Goal: Information Seeking & Learning: Find specific fact

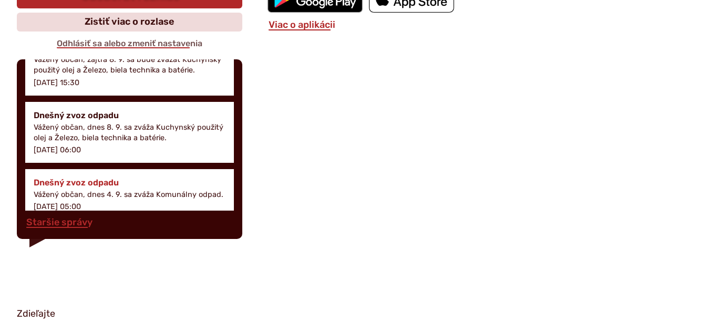
scroll to position [694, 0]
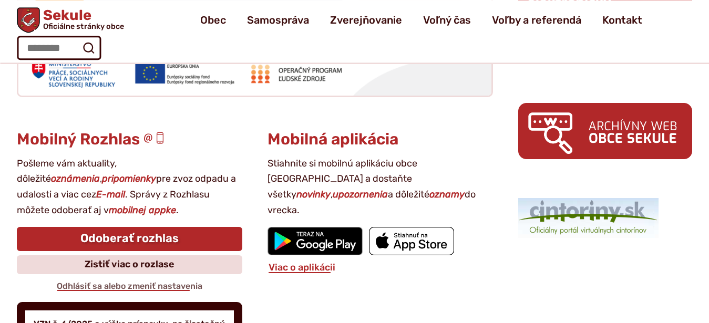
scroll to position [1233, 0]
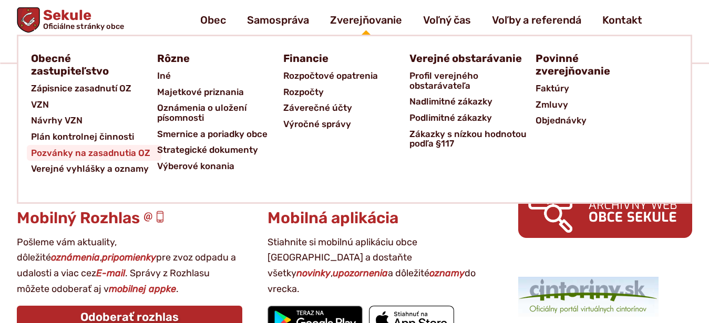
click at [101, 151] on span "Pozvánky na zasadnutia OZ" at bounding box center [90, 153] width 119 height 16
click at [114, 150] on span "Pozvánky na zasadnutia OZ" at bounding box center [90, 153] width 119 height 16
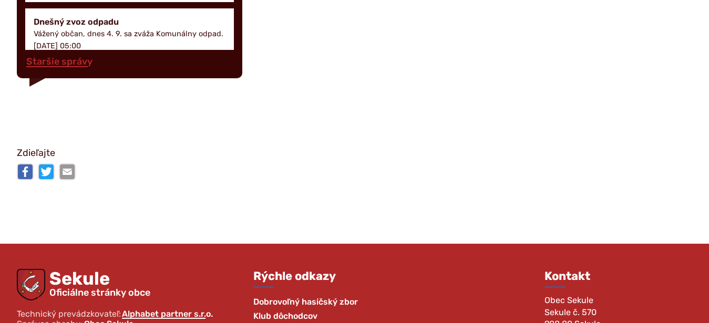
scroll to position [1836, 0]
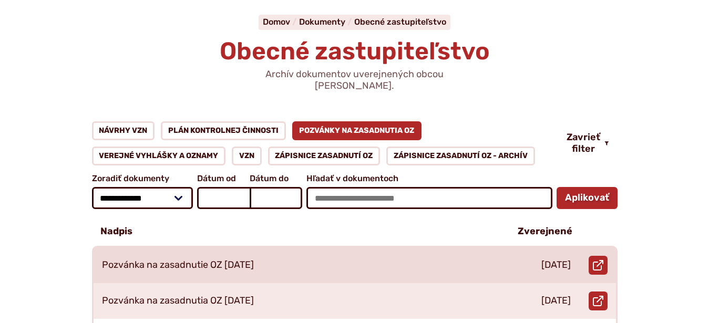
scroll to position [107, 0]
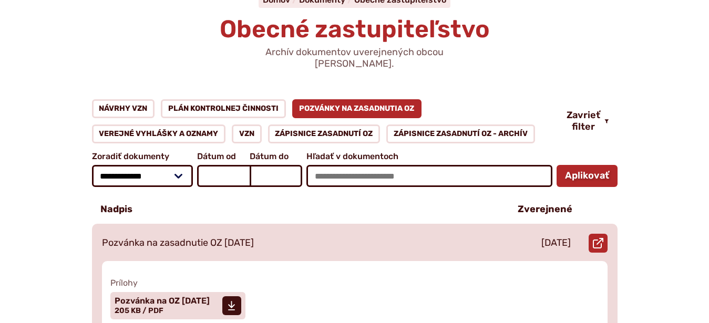
click at [541, 238] on p "21.6.2025" at bounding box center [555, 244] width 29 height 12
click at [192, 297] on span "Pozvánka na OZ 25.06.2025" at bounding box center [162, 301] width 95 height 8
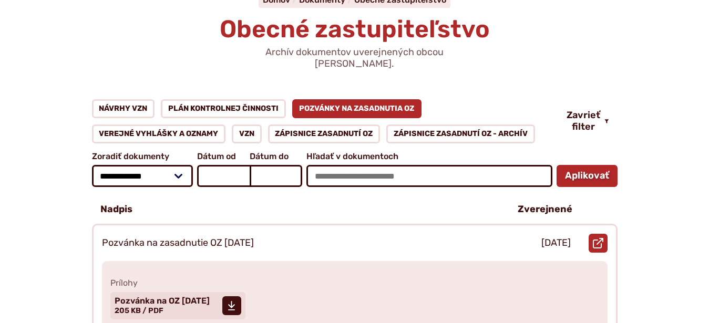
click at [413, 99] on link "Pozvánky na zasadnutia OZ" at bounding box center [357, 108] width 130 height 19
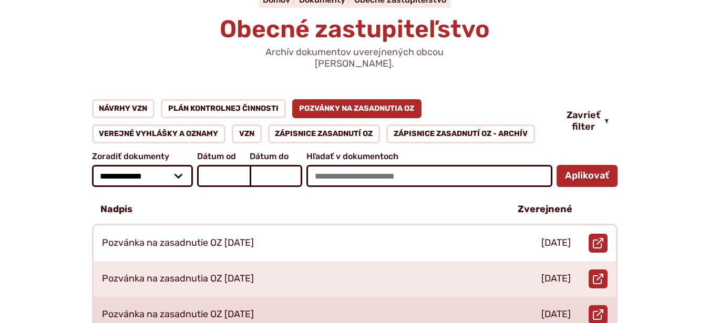
scroll to position [107, 0]
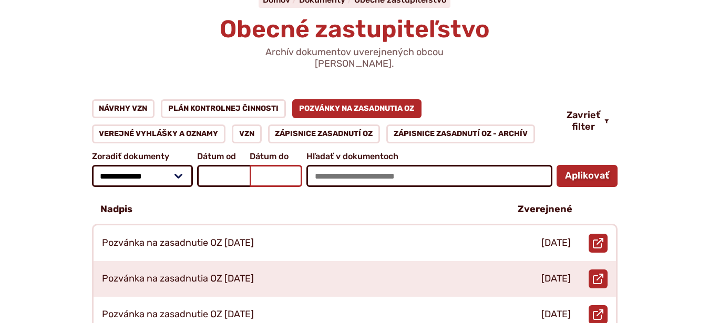
click at [257, 167] on input "Dátum do September 2025 Po Ut Str Štv Pi So Ne 1 2 3 4 5 6 7 8 9 10 11 12 13 14…" at bounding box center [276, 176] width 53 height 22
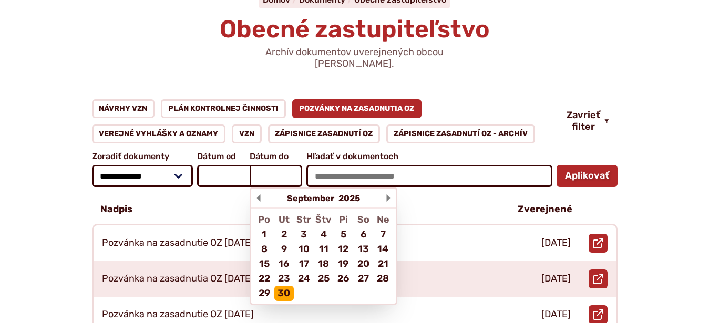
click at [286, 286] on div "30" at bounding box center [284, 293] width 20 height 15
click at [286, 187] on input "Dátum do September 2025 Po Ut Str Štv Pi So Ne 1 2 3 4 5 6 7 8 9 10 11 12 13 14…" at bounding box center [276, 176] width 53 height 22
type input "*********"
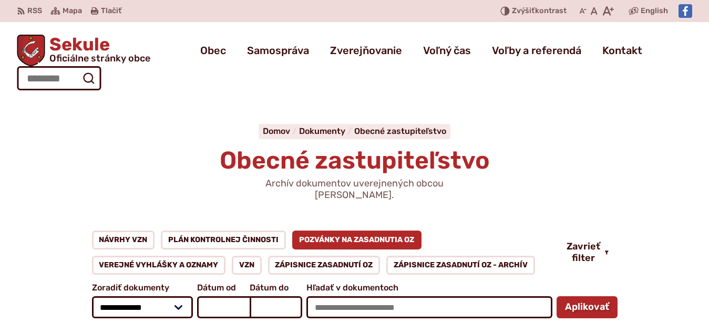
click at [342, 231] on link "Pozvánky na zasadnutia OZ" at bounding box center [357, 240] width 130 height 19
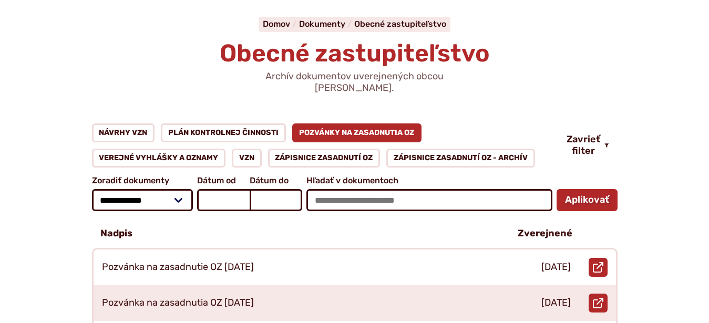
scroll to position [107, 0]
click at [254, 189] on input "Dátum do [DATE] Po Ut Str Štv Pi So Ne 1 2 3 4 5 6 7 8 9 10 11 12 13 14 15 16 1…" at bounding box center [276, 200] width 53 height 22
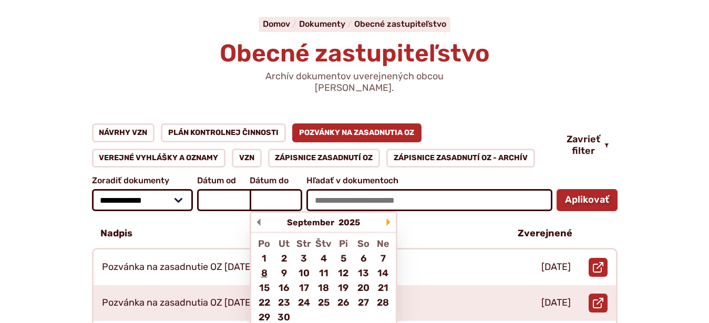
click at [389, 213] on div at bounding box center [388, 222] width 15 height 19
click at [302, 190] on input "Dátum do [DATE] Po Ut Str Štv Pi So Ne 1 2 3 4 5 6 7 8 9 10 11 12 13 14 15 16 1…" at bounding box center [276, 200] width 53 height 22
click at [389, 213] on div at bounding box center [388, 222] width 15 height 19
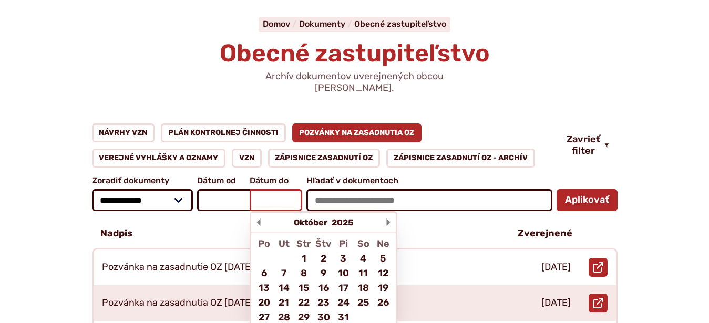
click at [302, 190] on input "Dátum do [DATE] Po Ut Str Štv Pi So Ne 1 2 3 4 5 6 7 8 9 10 11 12 13 14 15 16 1…" at bounding box center [276, 200] width 53 height 22
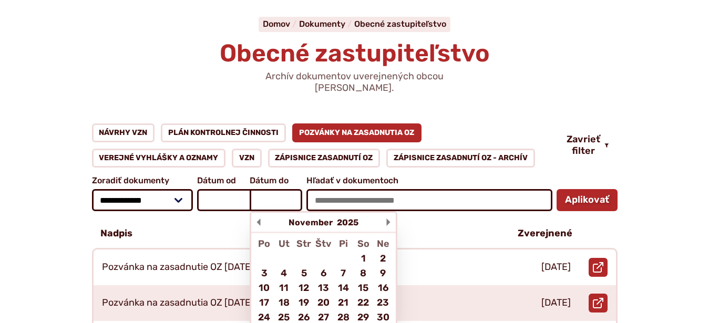
click at [389, 213] on div at bounding box center [388, 222] width 15 height 19
click at [302, 190] on input "Dátum do [DATE] Po Ut Str Štv Pi So Ne 1 2 3 4 5 6 7 8 9 10 11 12 13 14 15 16 1…" at bounding box center [276, 200] width 53 height 22
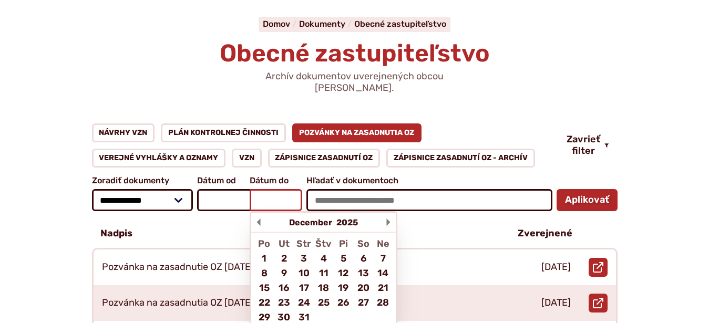
click at [272, 189] on input "Dátum do [DATE] Po Ut Str Štv Pi So Ne 1 2 3 4 5 6 7 8 9 10 11 12 13 14 15 16 1…" at bounding box center [276, 200] width 53 height 22
click at [254, 189] on input "Dátum do [DATE] Po Ut Str Štv Pi So Ne 1 2 3 4 5 6 7 8 9 10 11 12 13 14 15 16 1…" at bounding box center [276, 200] width 53 height 22
click at [256, 189] on input "Dátum do [DATE] Po Ut Str Štv Pi So Ne 1 2 3 4 5 6 7 8 9 10 11 12 13 14 15 16 1…" at bounding box center [276, 200] width 53 height 22
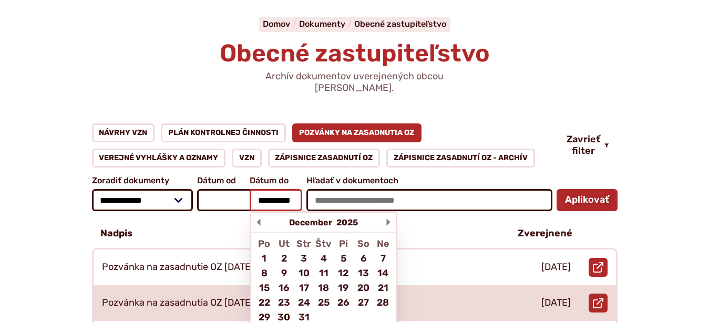
scroll to position [0, 5]
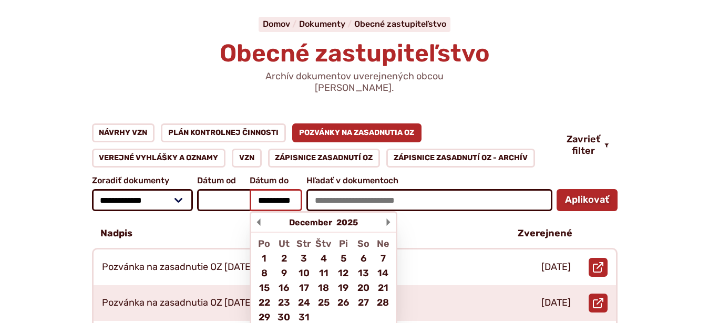
type input "**********"
click at [239, 220] on div "Nadpis" at bounding box center [297, 234] width 410 height 28
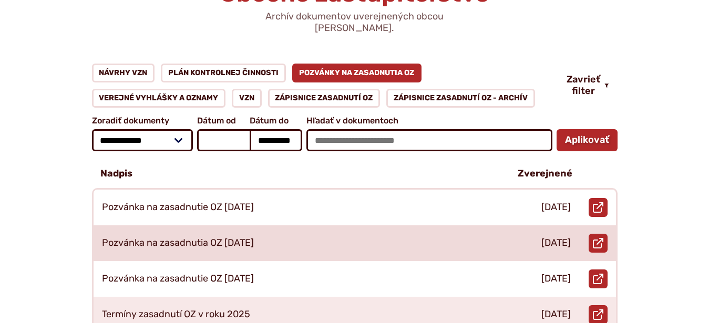
scroll to position [161, 0]
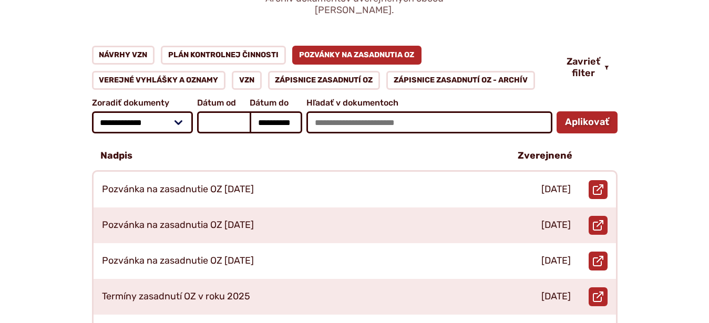
click at [275, 117] on input "**********" at bounding box center [276, 122] width 53 height 22
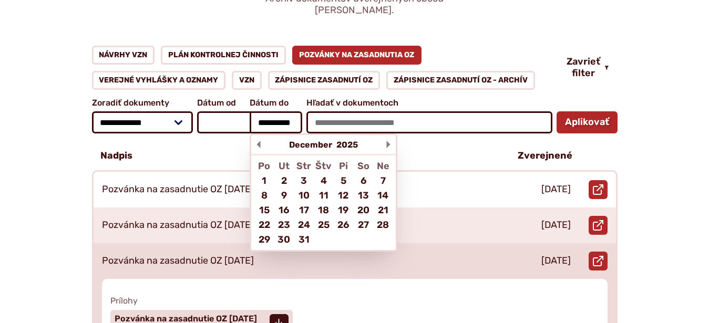
click at [399, 251] on div "Pozvánka na zasadnutie OZ [DATE]" at bounding box center [297, 261] width 407 height 36
